Goal: Transaction & Acquisition: Purchase product/service

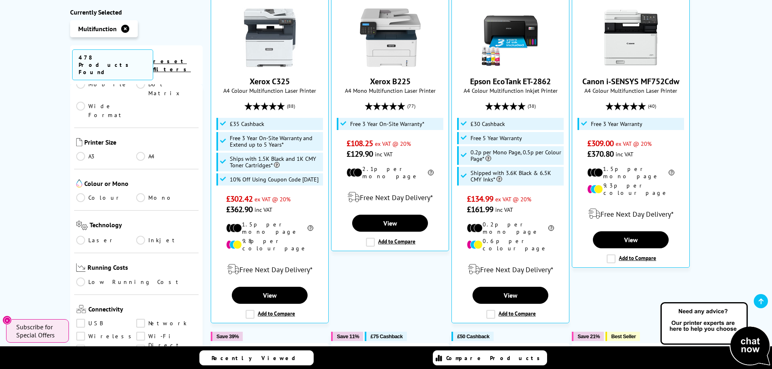
scroll to position [162, 0]
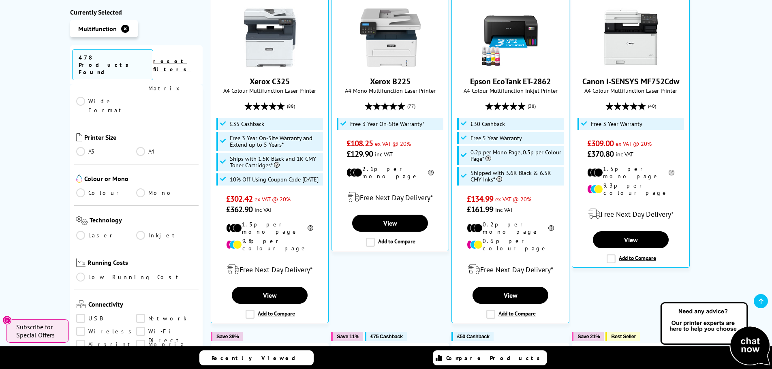
click at [81, 188] on link "Colour" at bounding box center [106, 192] width 60 height 9
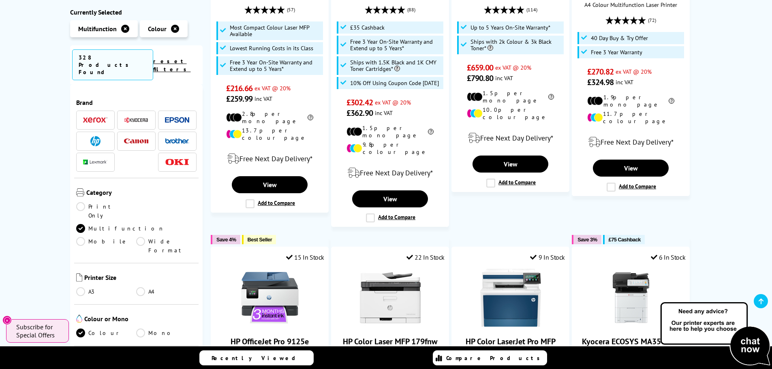
scroll to position [162, 0]
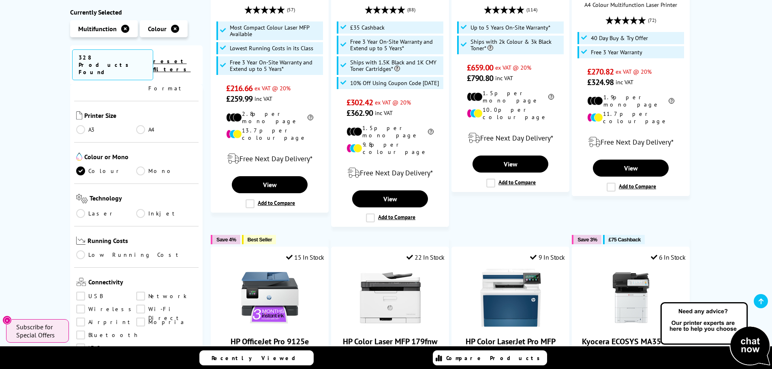
click at [81, 125] on link "A3" at bounding box center [106, 129] width 60 height 9
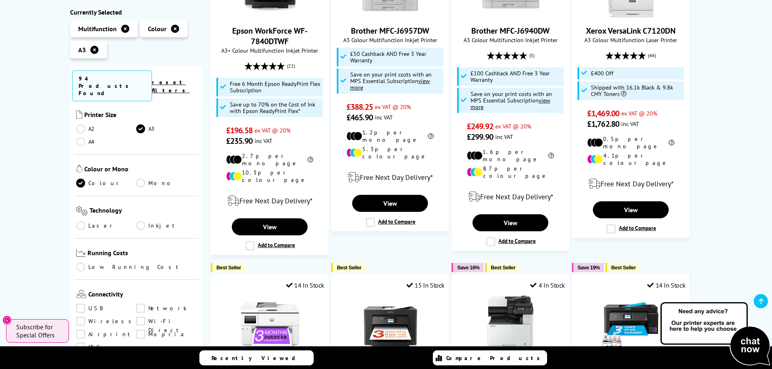
scroll to position [203, 0]
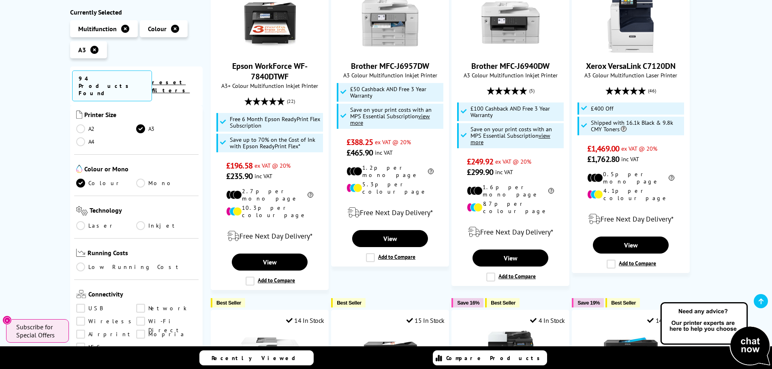
click at [80, 124] on link "A2" at bounding box center [106, 128] width 60 height 9
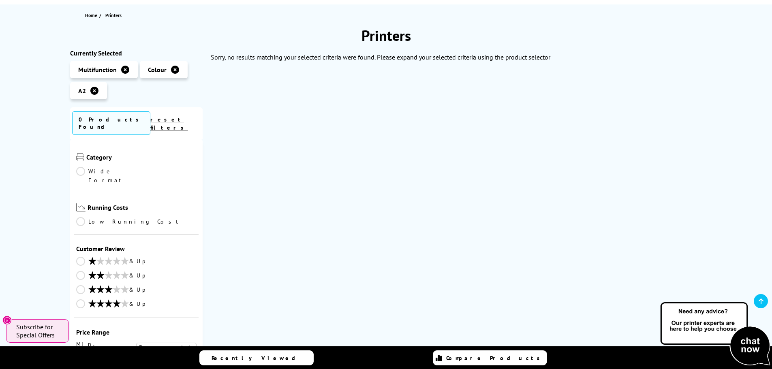
scroll to position [81, 0]
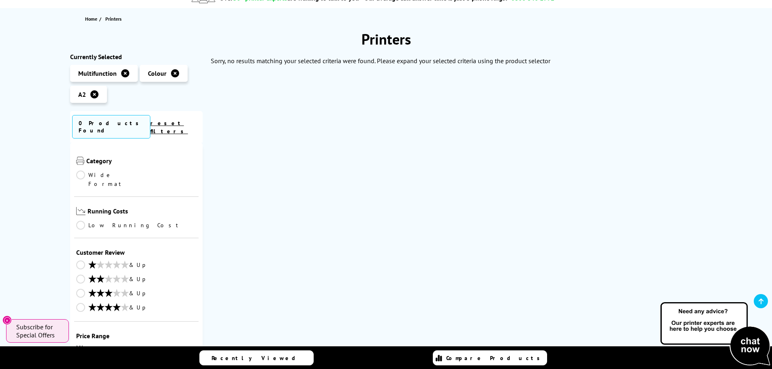
click at [93, 94] on icon at bounding box center [94, 94] width 8 height 8
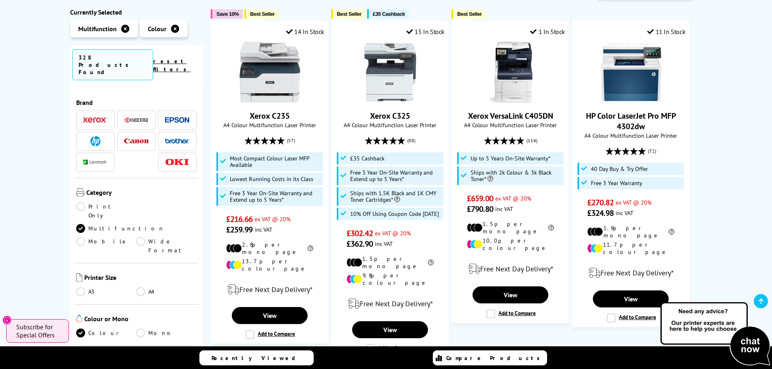
scroll to position [203, 0]
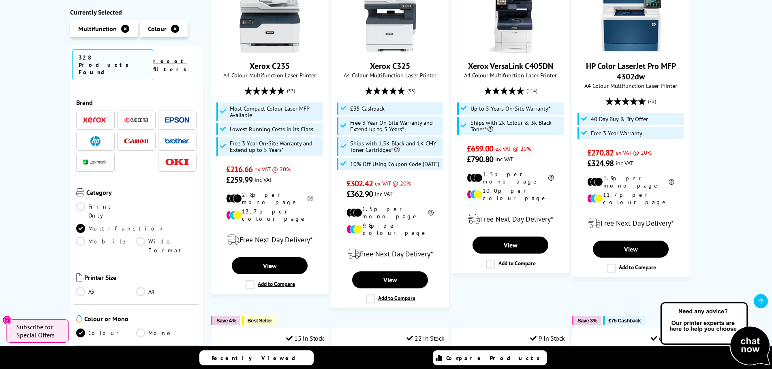
click at [80, 287] on link "A3" at bounding box center [106, 291] width 60 height 9
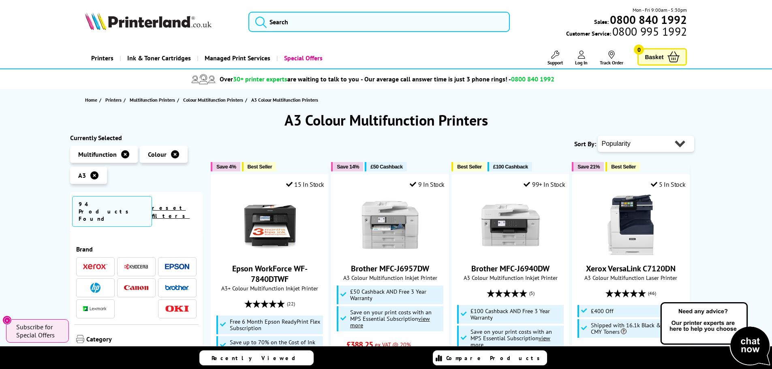
click at [612, 140] on select "Popularity Rating Price - Low to High Price - High to Low Running Costs - Low t…" at bounding box center [646, 144] width 96 height 16
select select "Price Ascending"
click at [598, 136] on select "Popularity Rating Price - Low to High Price - High to Low Running Costs - Low t…" at bounding box center [646, 144] width 96 height 16
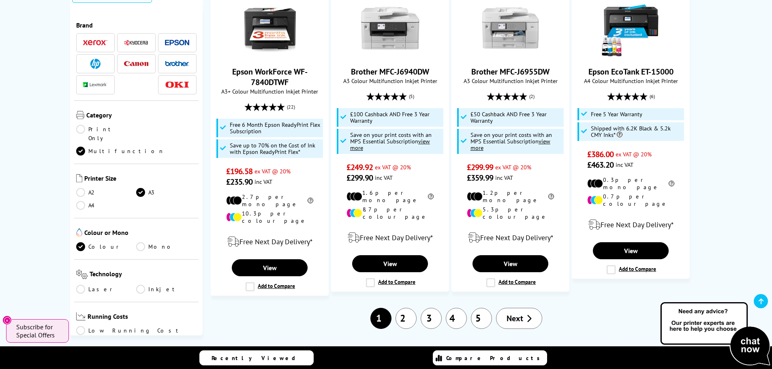
scroll to position [891, 0]
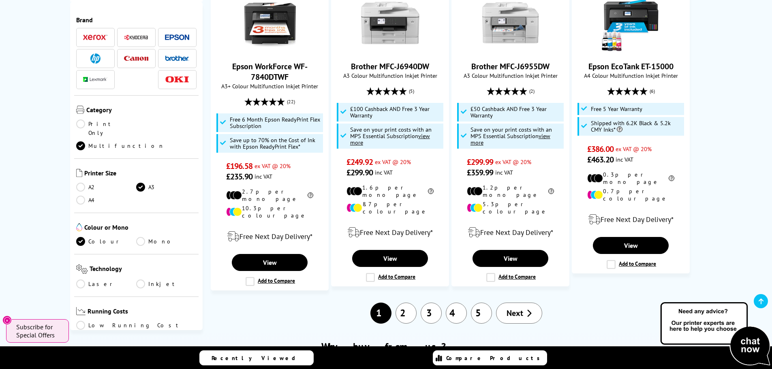
click at [81, 321] on link "Low Running Cost" at bounding box center [136, 325] width 121 height 9
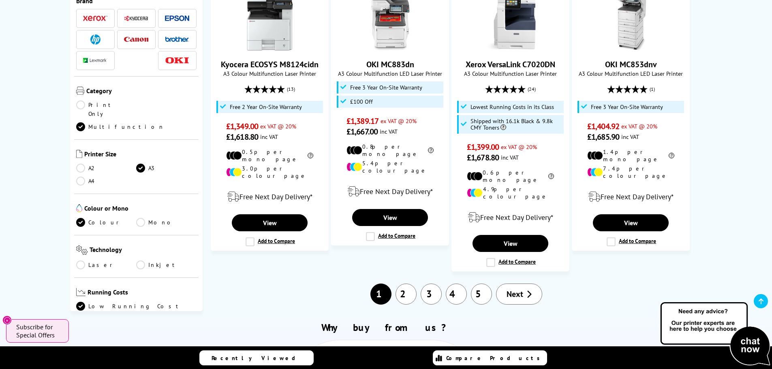
scroll to position [891, 0]
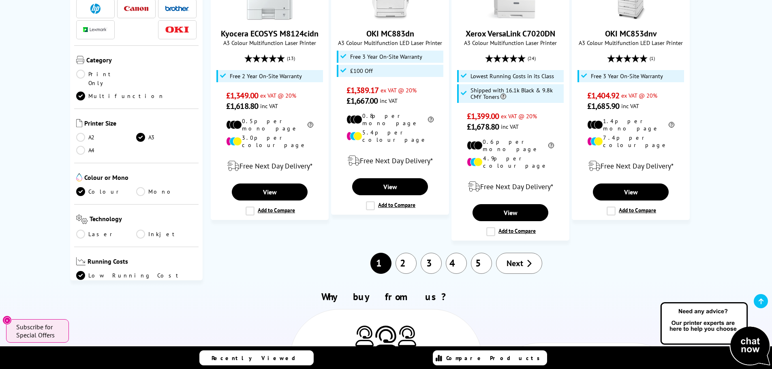
click at [403, 253] on link "2" at bounding box center [405, 263] width 21 height 21
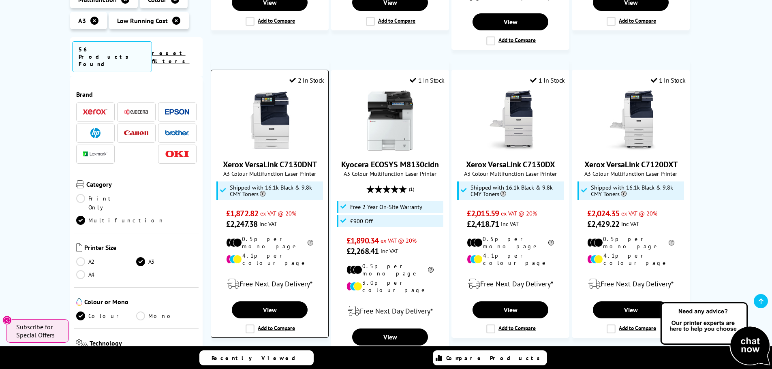
scroll to position [770, 0]
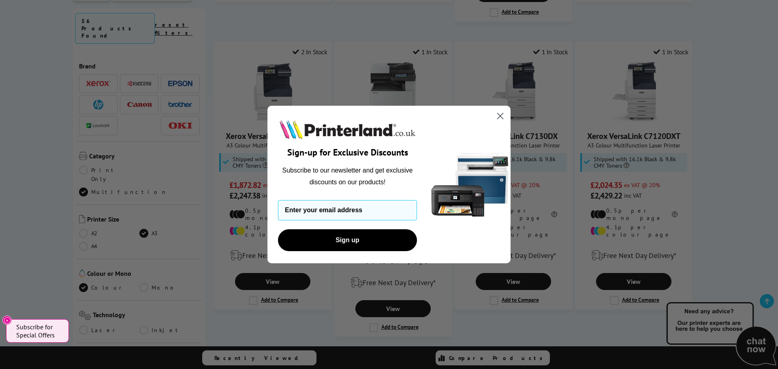
click at [500, 115] on icon "Close dialog" at bounding box center [500, 116] width 6 height 6
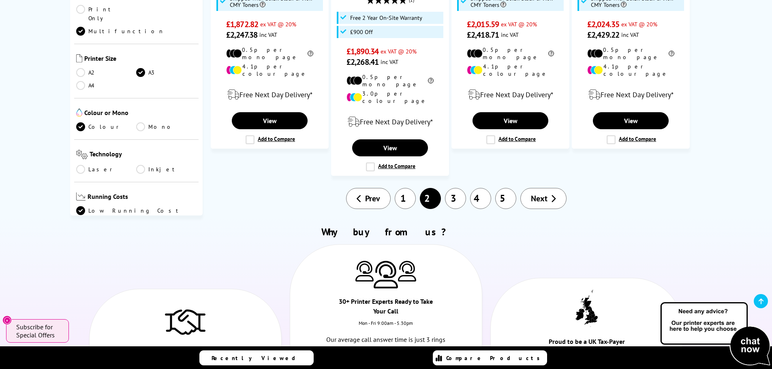
scroll to position [932, 0]
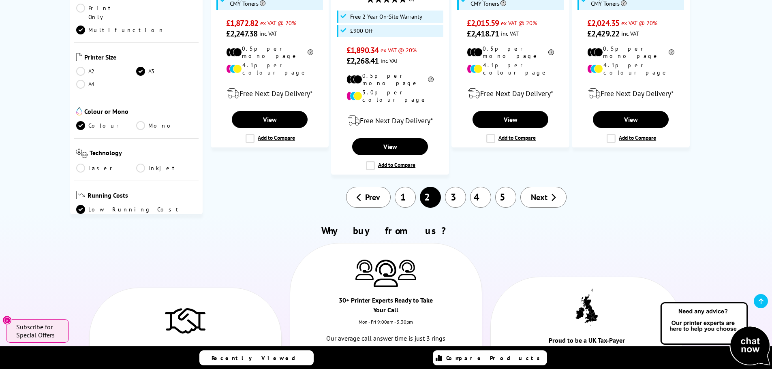
click at [454, 187] on link "3" at bounding box center [455, 197] width 21 height 21
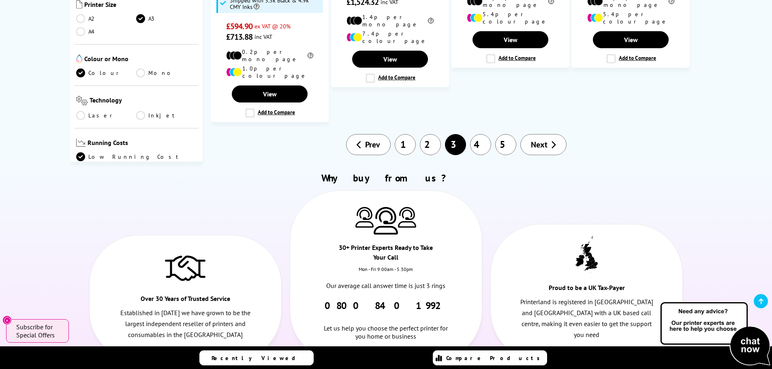
scroll to position [932, 0]
click at [399, 134] on link "1" at bounding box center [405, 144] width 21 height 21
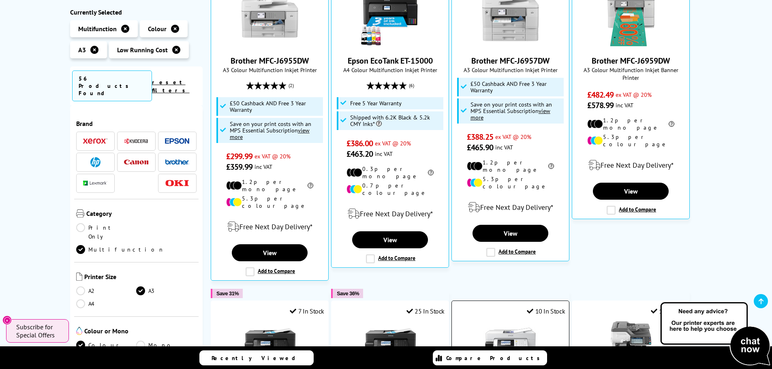
scroll to position [203, 0]
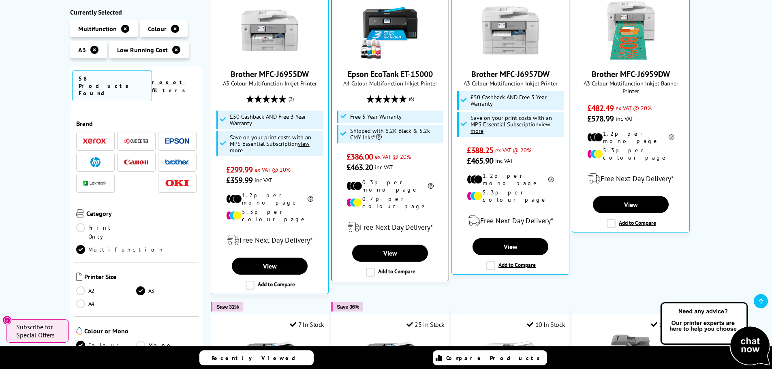
click at [394, 76] on link "Epson EcoTank ET-15000" at bounding box center [390, 74] width 85 height 11
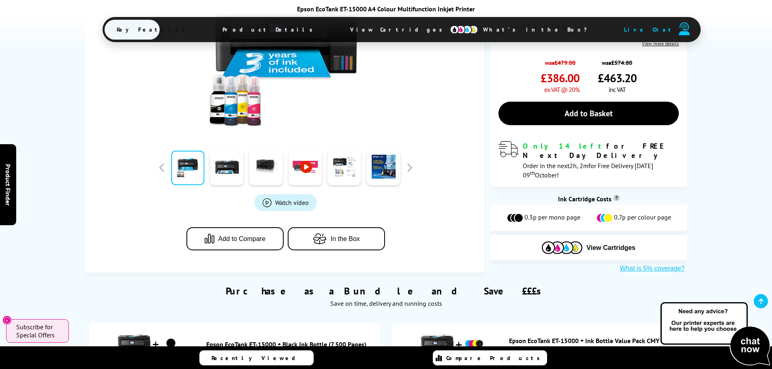
scroll to position [284, 0]
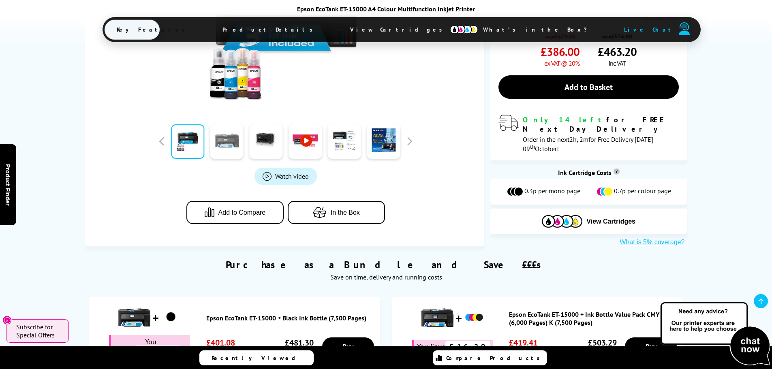
click at [222, 124] on link at bounding box center [226, 141] width 33 height 34
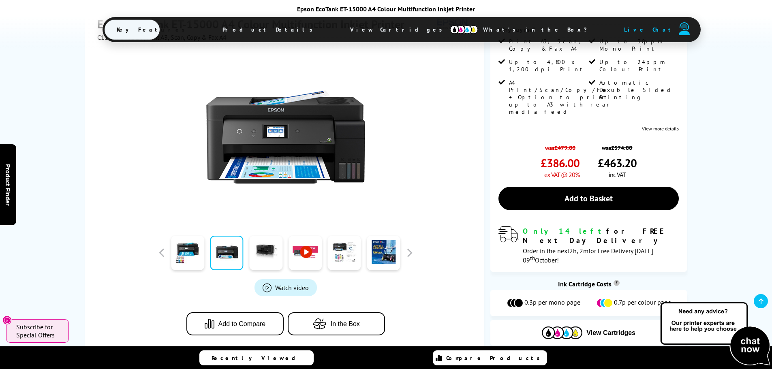
scroll to position [162, 0]
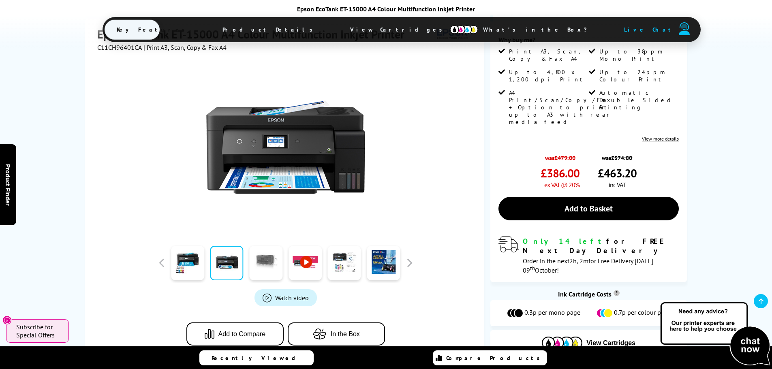
click at [269, 247] on link at bounding box center [265, 263] width 33 height 34
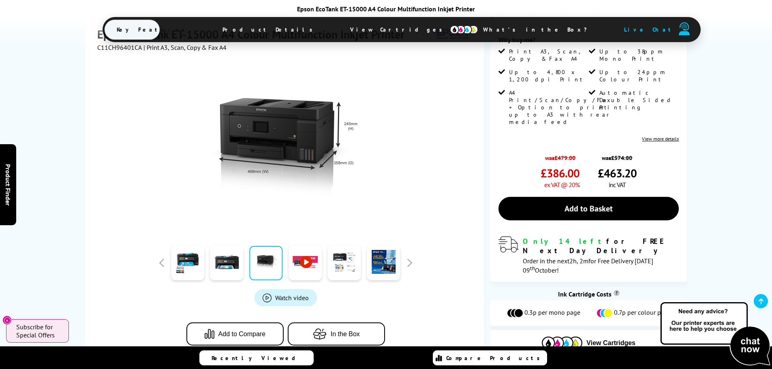
click at [311, 258] on link at bounding box center [304, 263] width 33 height 34
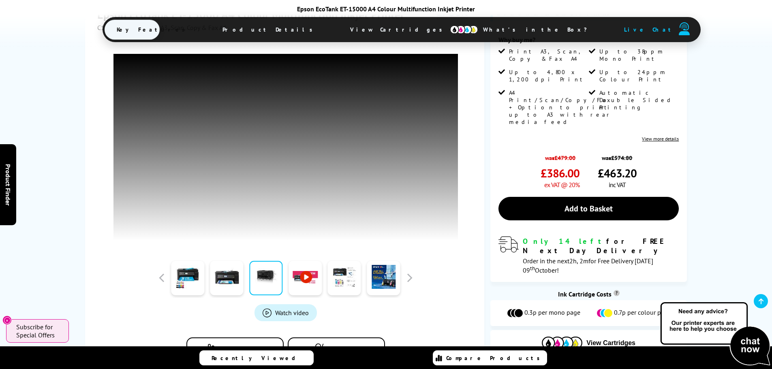
click at [341, 284] on link at bounding box center [344, 278] width 33 height 34
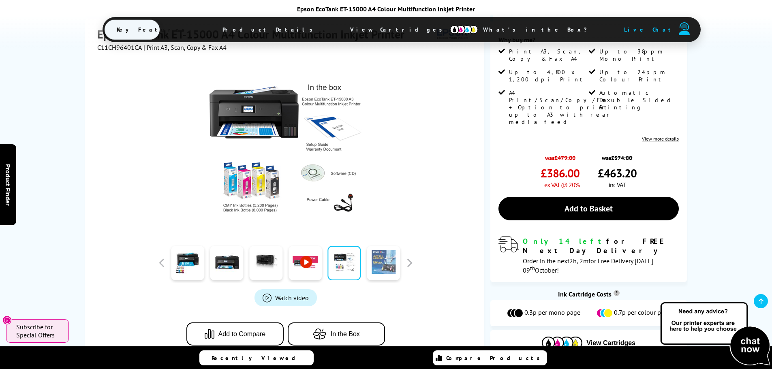
click at [380, 250] on link at bounding box center [383, 263] width 33 height 34
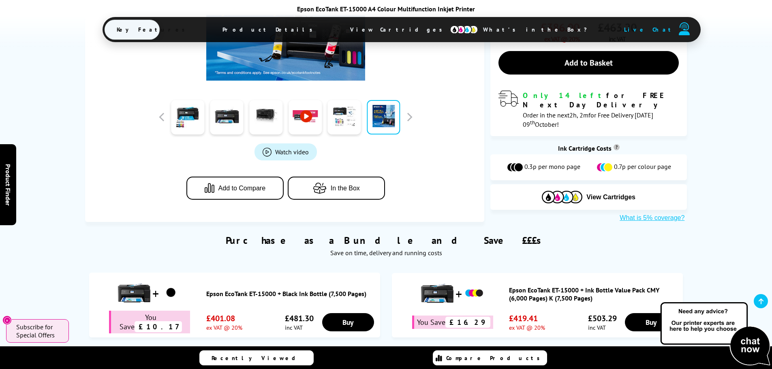
scroll to position [284, 0]
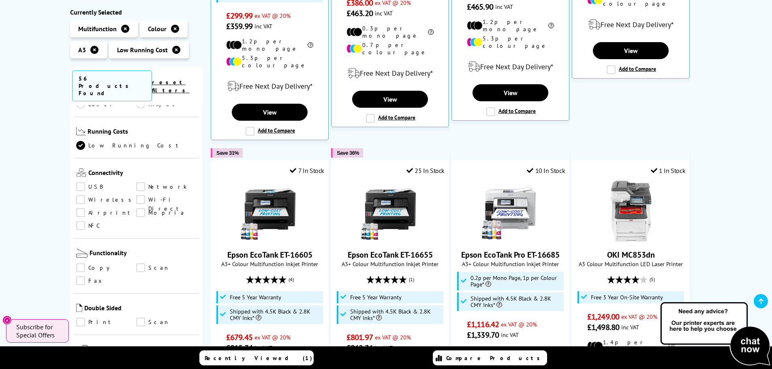
scroll to position [243, 0]
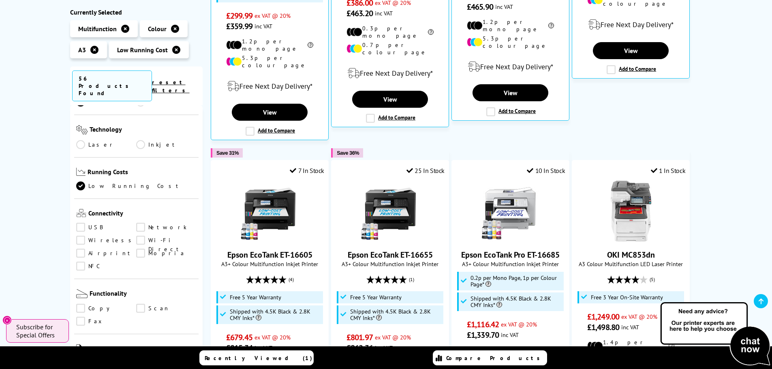
click at [138, 223] on link "Network" at bounding box center [166, 227] width 60 height 9
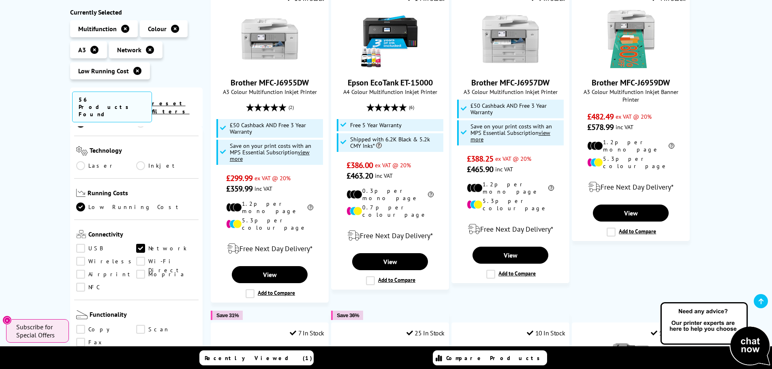
scroll to position [194, 0]
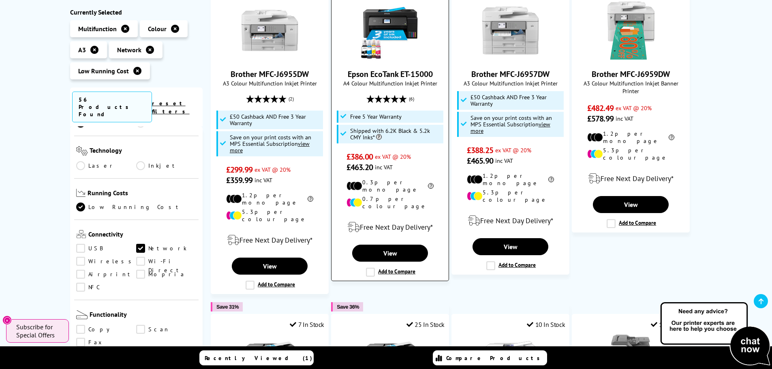
click at [417, 72] on link "Epson EcoTank ET-15000" at bounding box center [390, 74] width 85 height 11
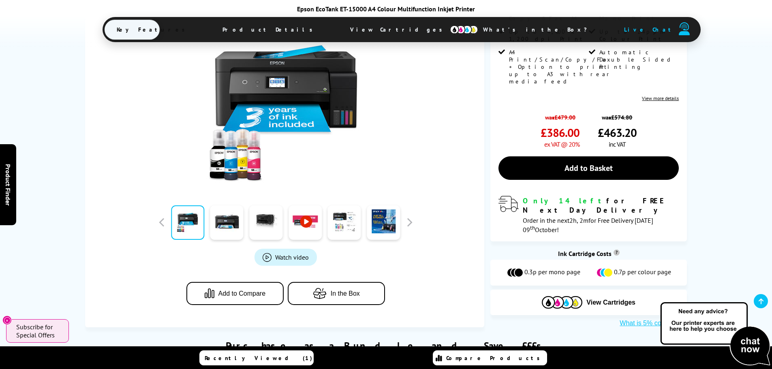
scroll to position [162, 0]
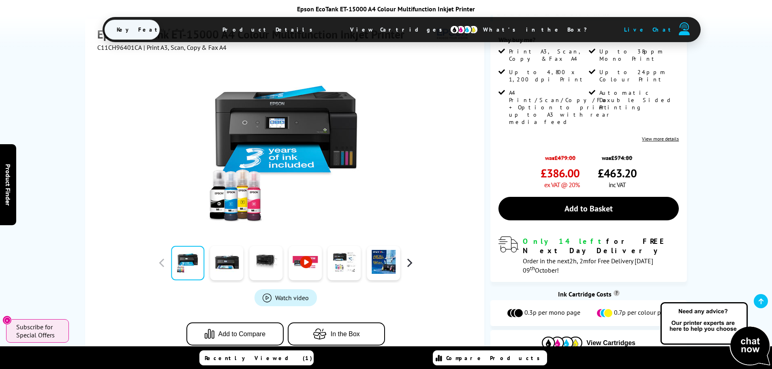
click at [411, 257] on button "button" at bounding box center [409, 263] width 12 height 12
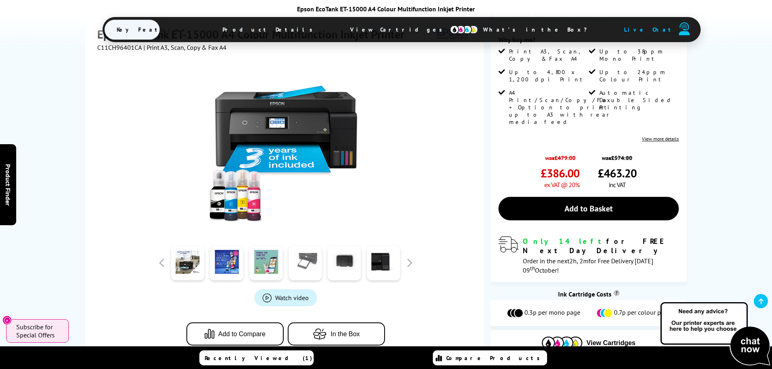
click at [306, 246] on link at bounding box center [304, 263] width 33 height 34
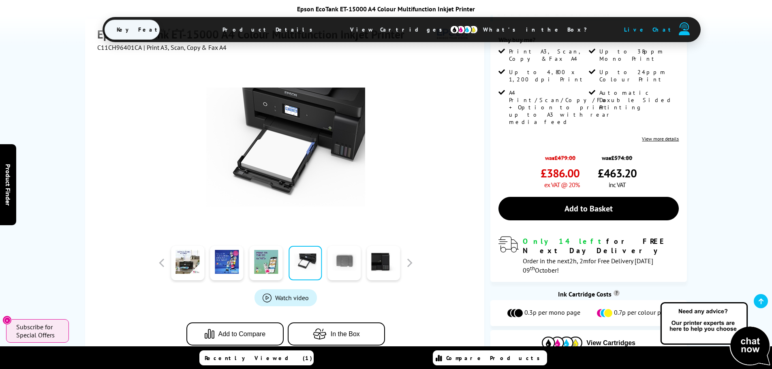
click at [345, 246] on link at bounding box center [344, 263] width 33 height 34
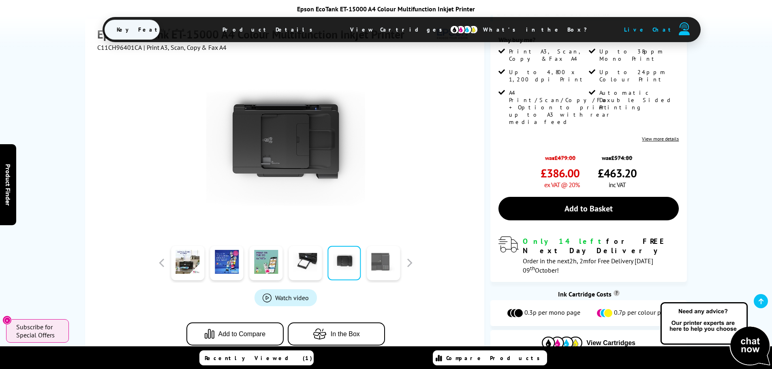
click at [382, 246] on link at bounding box center [383, 263] width 33 height 34
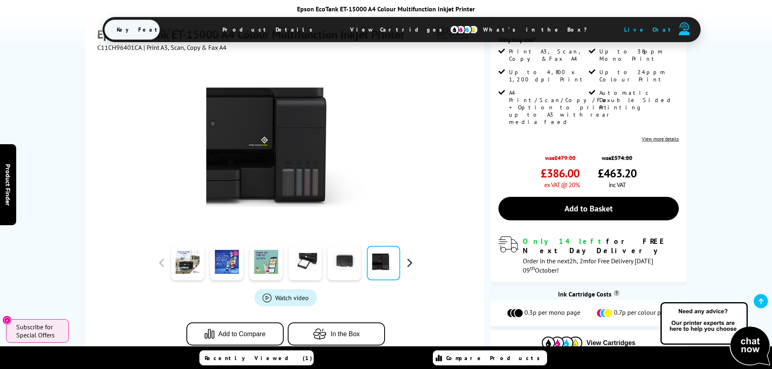
click at [407, 257] on button "button" at bounding box center [409, 263] width 12 height 12
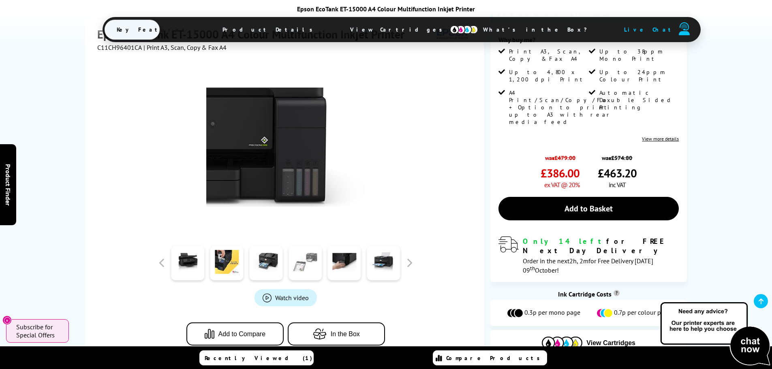
click at [303, 248] on link at bounding box center [304, 263] width 33 height 34
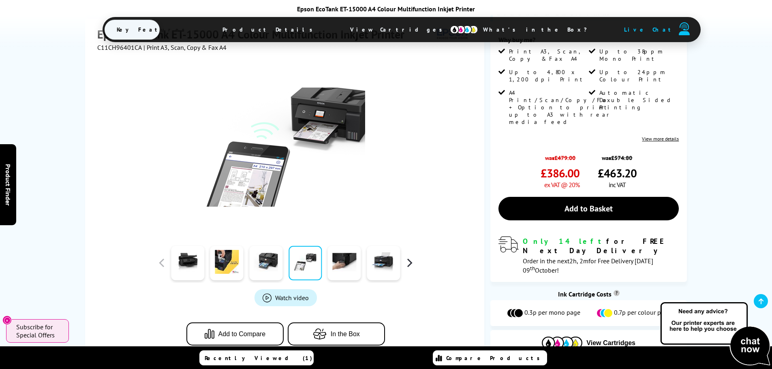
click at [411, 257] on button "button" at bounding box center [409, 263] width 12 height 12
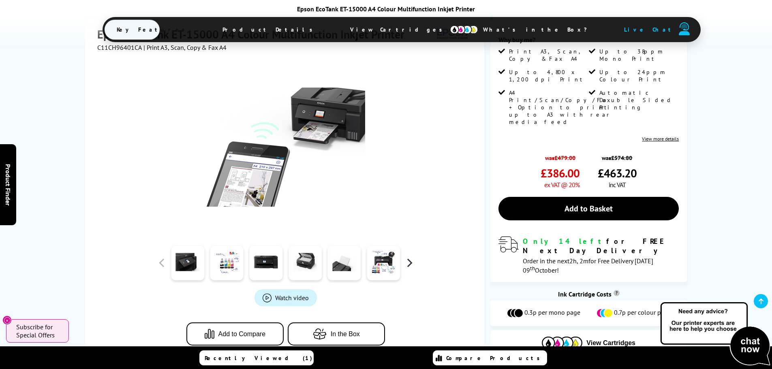
click at [410, 257] on button "button" at bounding box center [409, 263] width 12 height 12
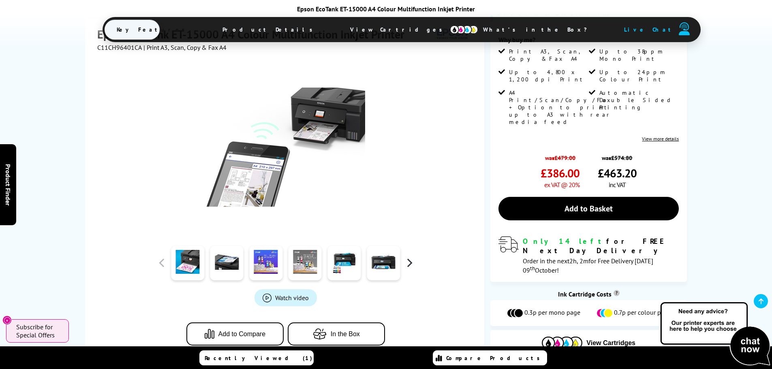
click at [410, 257] on button "button" at bounding box center [409, 263] width 12 height 12
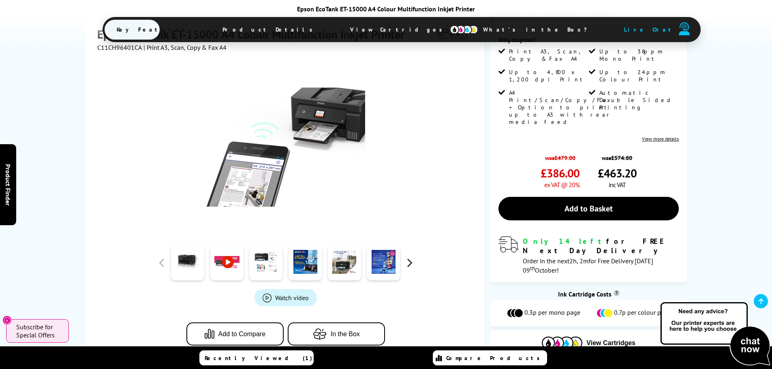
click at [410, 257] on button "button" at bounding box center [409, 263] width 12 height 12
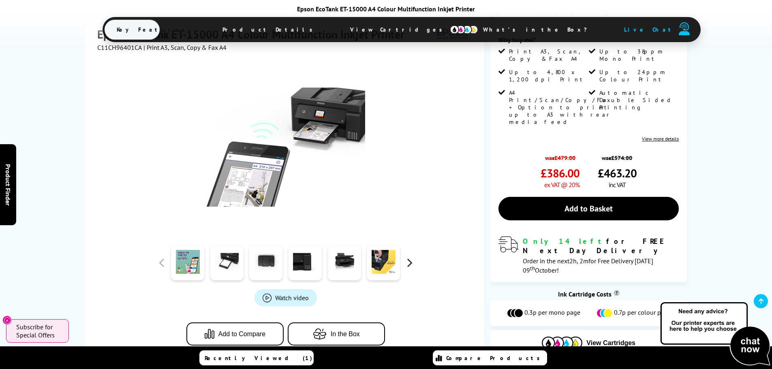
click at [409, 257] on button "button" at bounding box center [409, 263] width 12 height 12
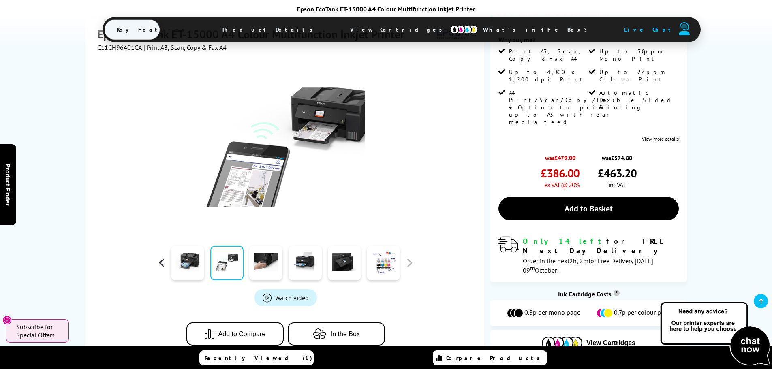
click at [163, 257] on button "button" at bounding box center [162, 263] width 12 height 12
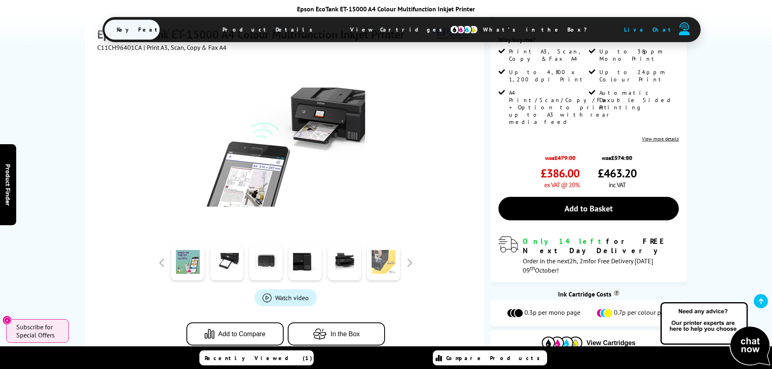
click at [378, 246] on link at bounding box center [383, 263] width 33 height 34
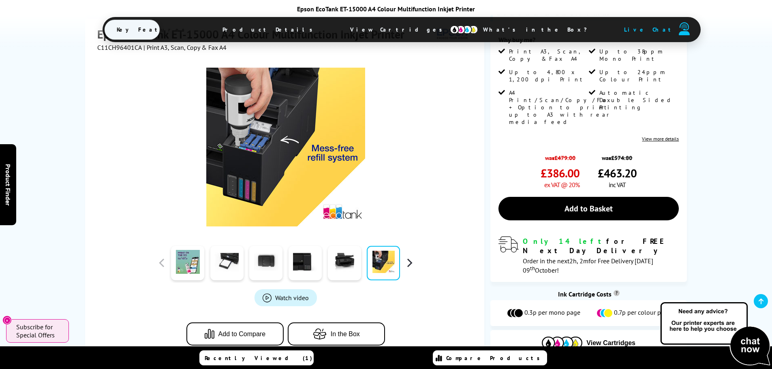
click at [408, 257] on button "button" at bounding box center [409, 263] width 12 height 12
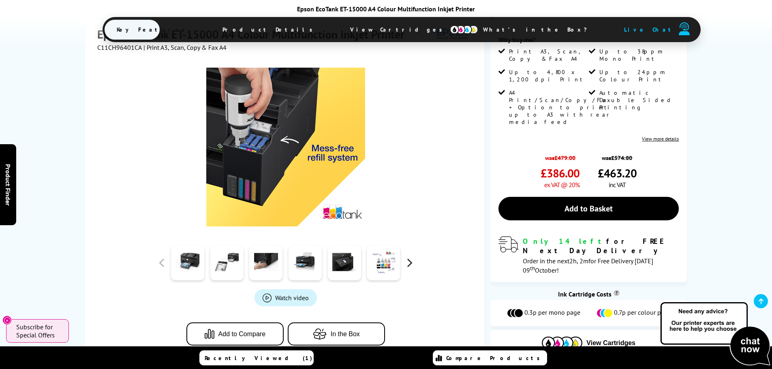
click at [408, 257] on button "button" at bounding box center [409, 263] width 12 height 12
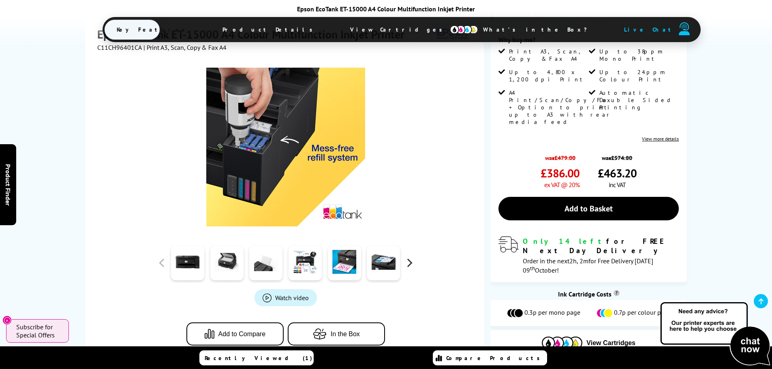
click at [407, 257] on button "button" at bounding box center [409, 263] width 12 height 12
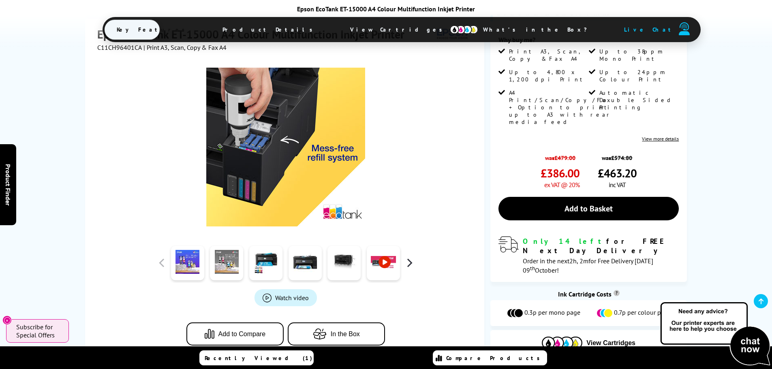
click at [407, 257] on button "button" at bounding box center [409, 263] width 12 height 12
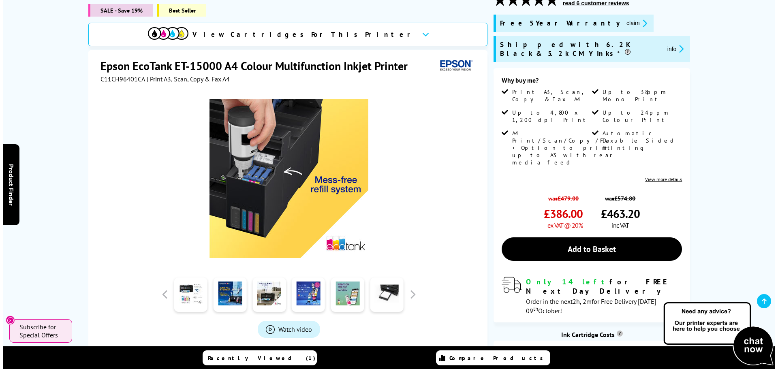
scroll to position [81, 0]
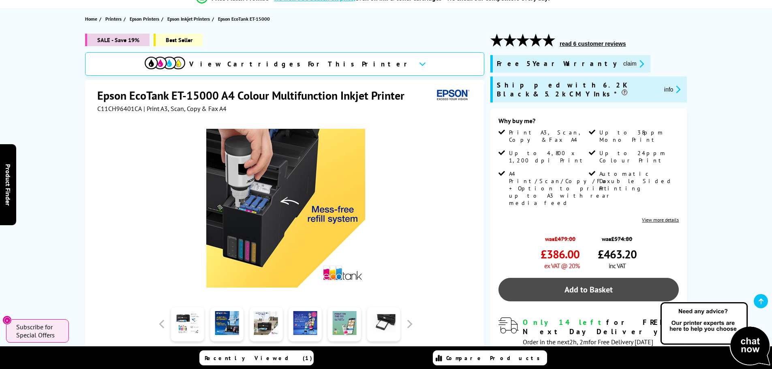
click at [515, 278] on link "Add to Basket" at bounding box center [588, 289] width 180 height 23
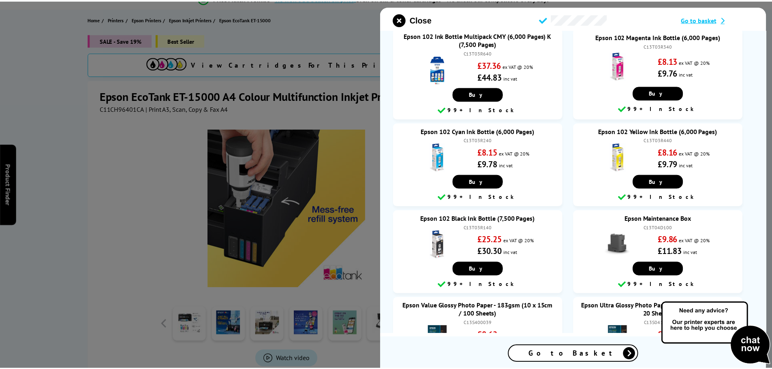
scroll to position [0, 0]
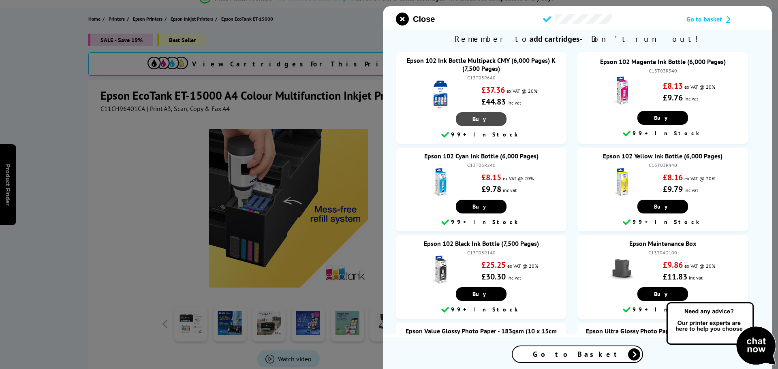
click at [480, 117] on span "Buy" at bounding box center [480, 118] width 17 height 7
click at [107, 172] on div at bounding box center [389, 184] width 778 height 369
click at [403, 21] on icon "close modal" at bounding box center [402, 19] width 13 height 13
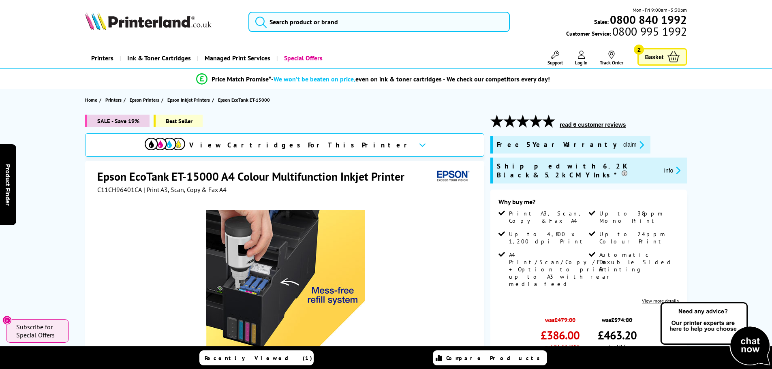
click at [655, 58] on span "Basket" at bounding box center [654, 56] width 19 height 11
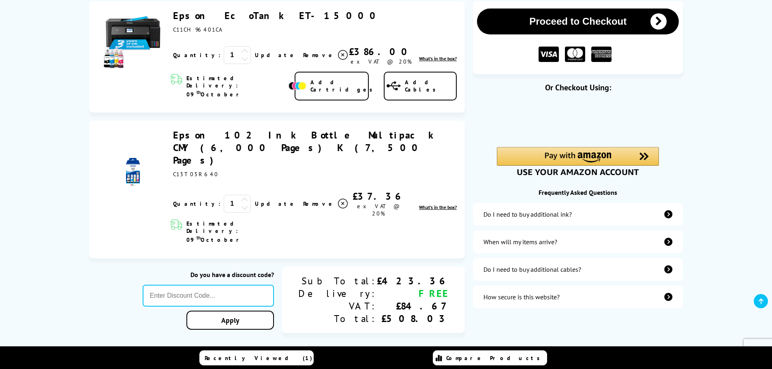
scroll to position [122, 0]
